Goal: Task Accomplishment & Management: Manage account settings

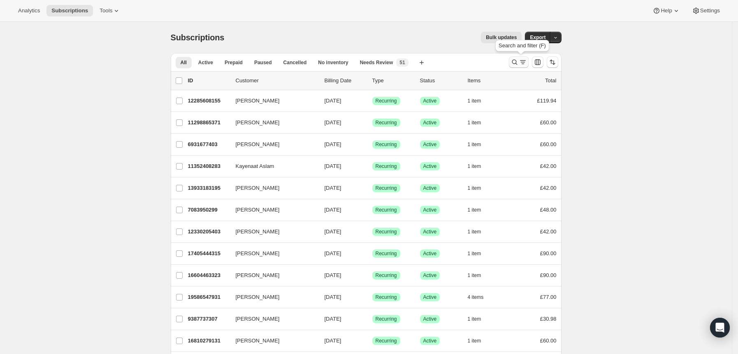
click at [514, 60] on icon "Search and filter results" at bounding box center [515, 62] width 8 height 8
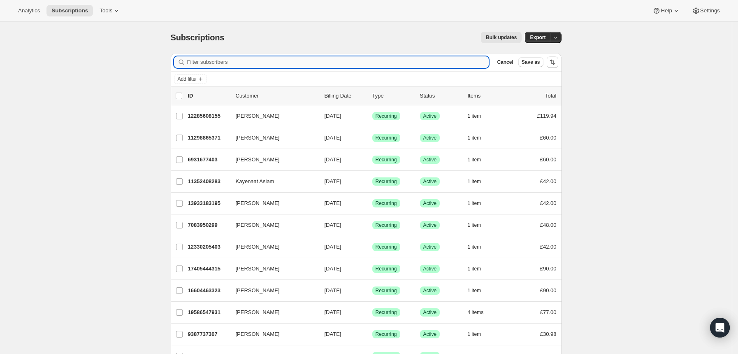
click at [440, 62] on input "Filter subscribers" at bounding box center [338, 62] width 302 height 12
type input "mark-saab@hotmail.co.uk"
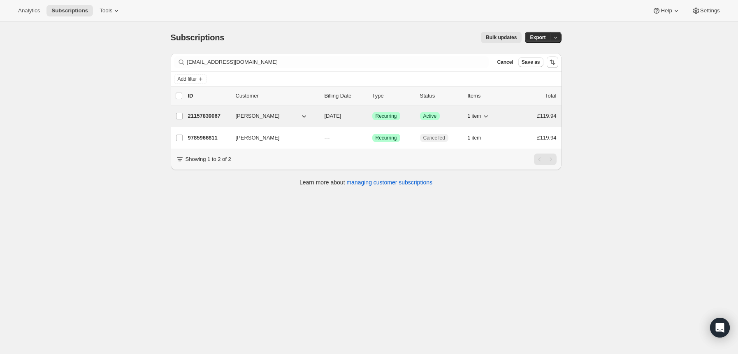
click at [411, 116] on div "Success Recurring" at bounding box center [392, 116] width 41 height 8
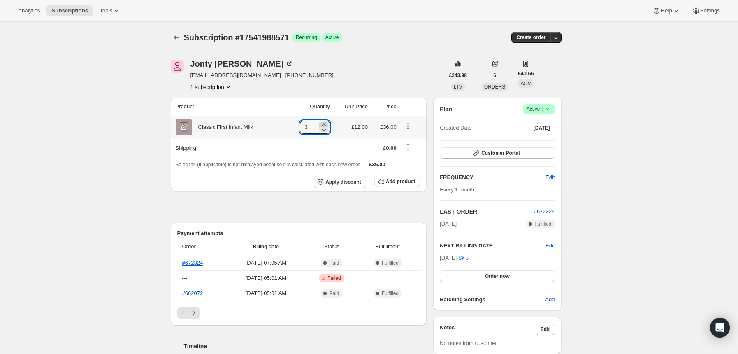
click at [325, 124] on icon at bounding box center [324, 124] width 4 height 2
type input "4"
click at [527, 156] on button "Customer Portal" at bounding box center [497, 153] width 115 height 12
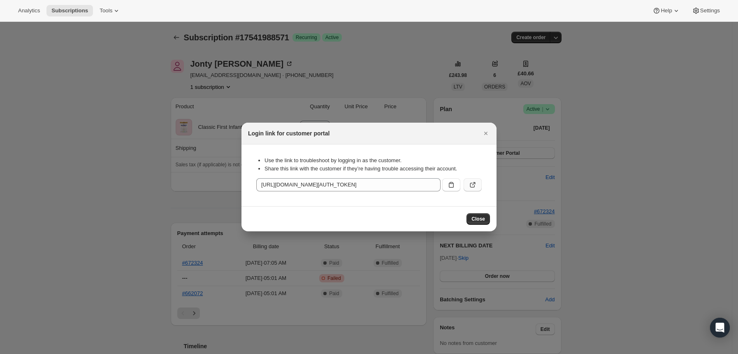
click at [475, 186] on icon ":rbv:" at bounding box center [473, 185] width 8 height 8
